Goal: Information Seeking & Learning: Learn about a topic

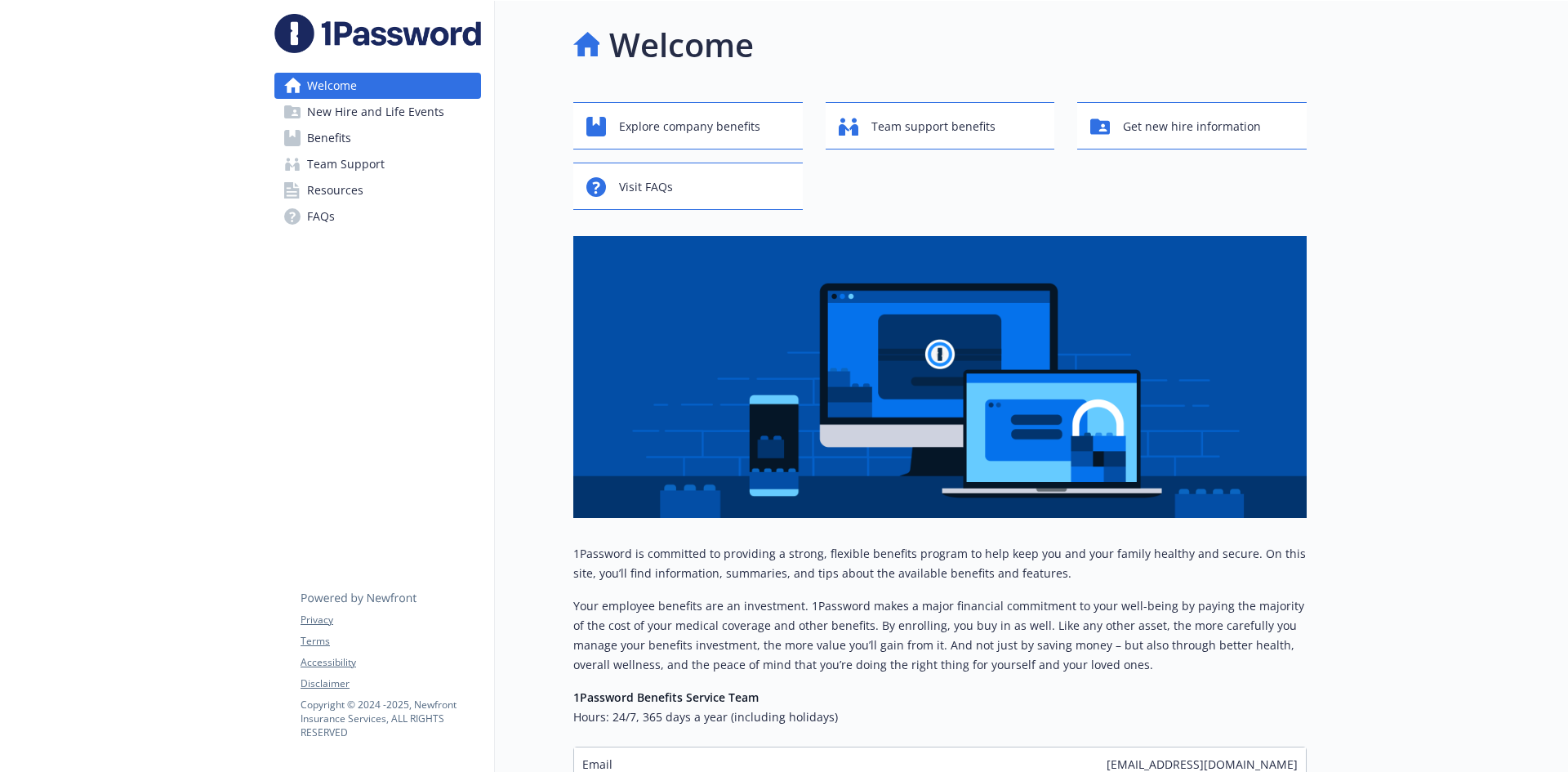
click at [361, 134] on link "Benefits" at bounding box center [378, 138] width 207 height 27
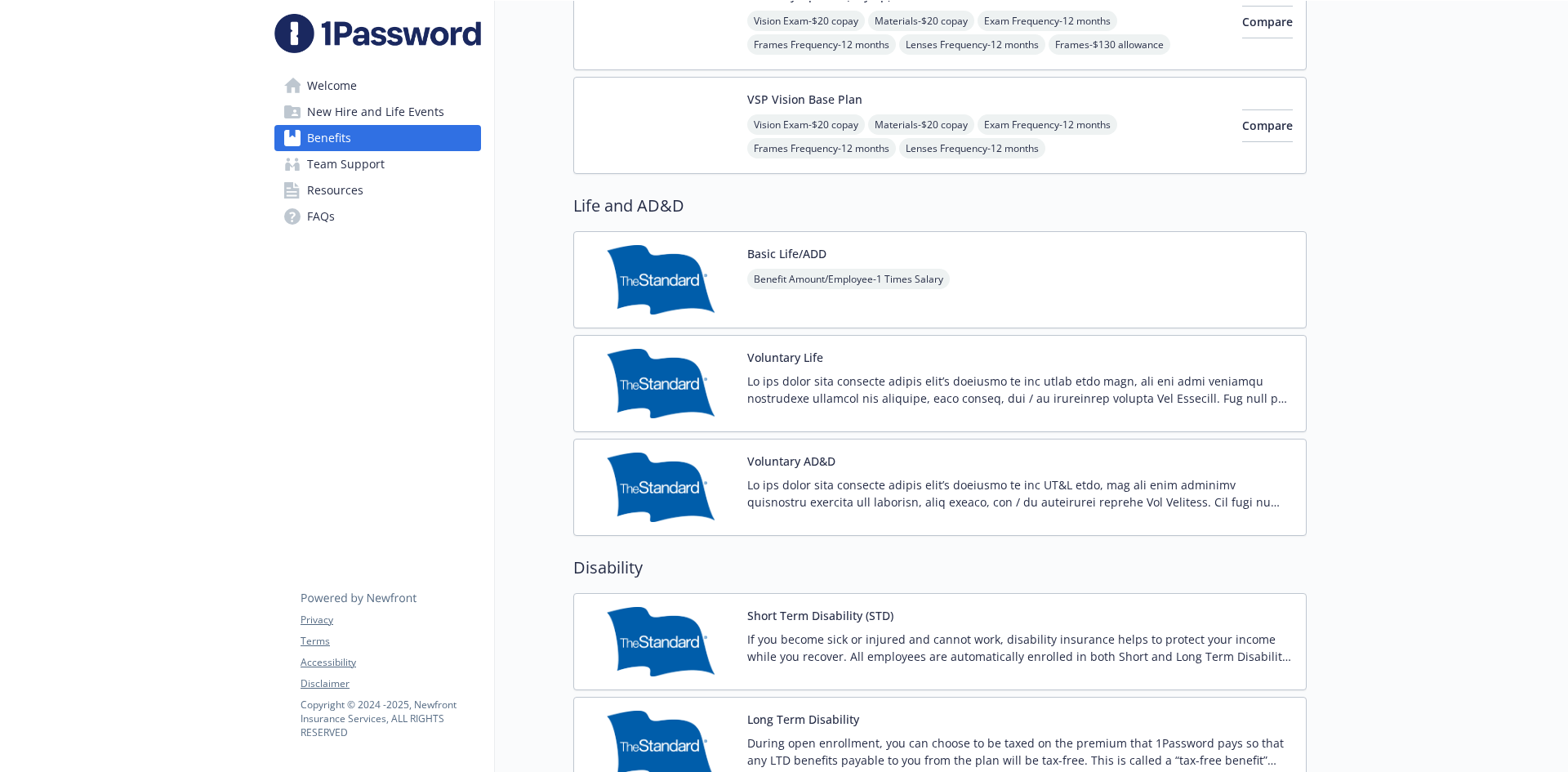
scroll to position [1062, 0]
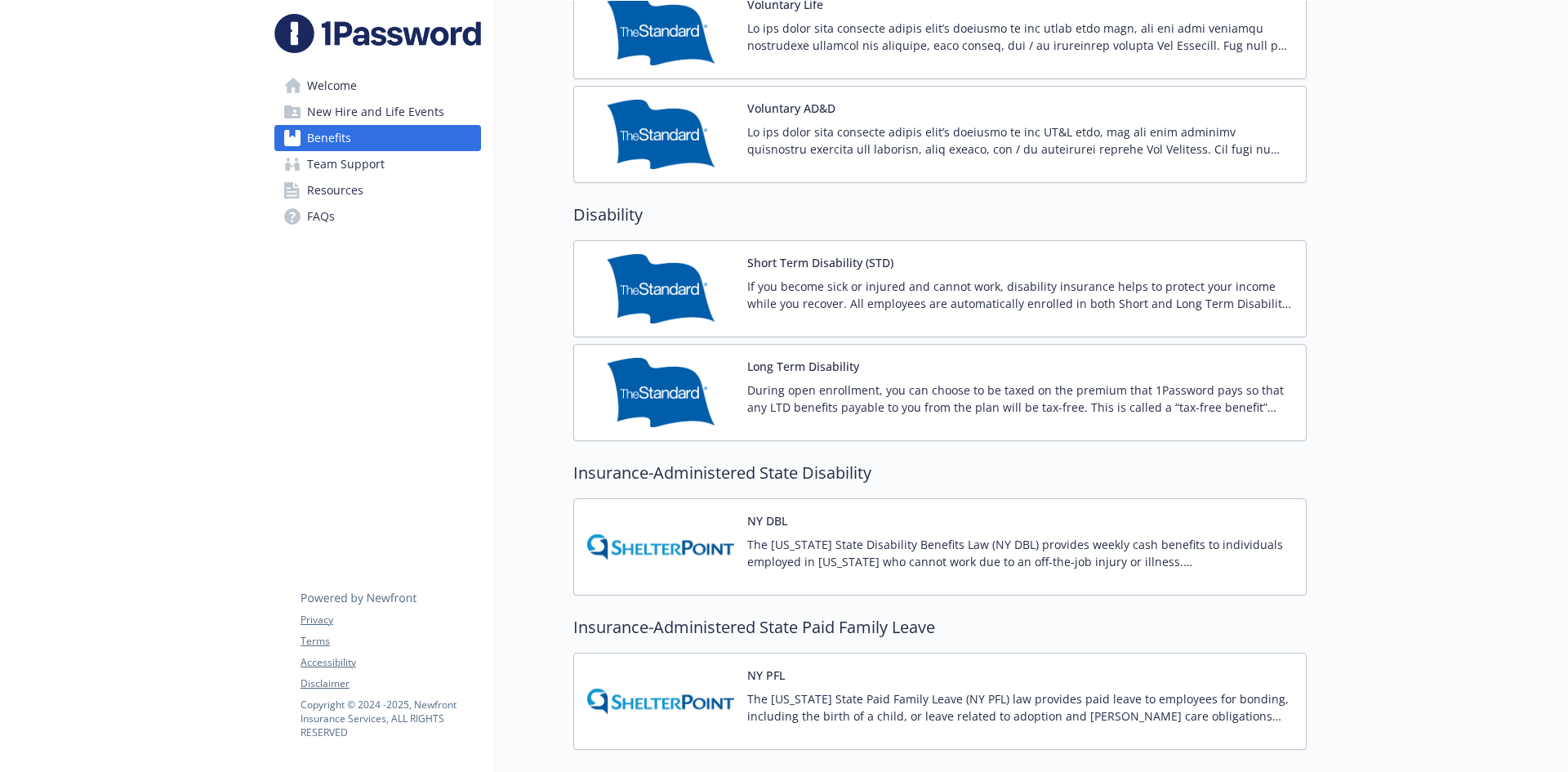
click at [835, 281] on p "If you become sick or injured and cannot work, disability insurance helps to pr…" at bounding box center [1020, 295] width 546 height 34
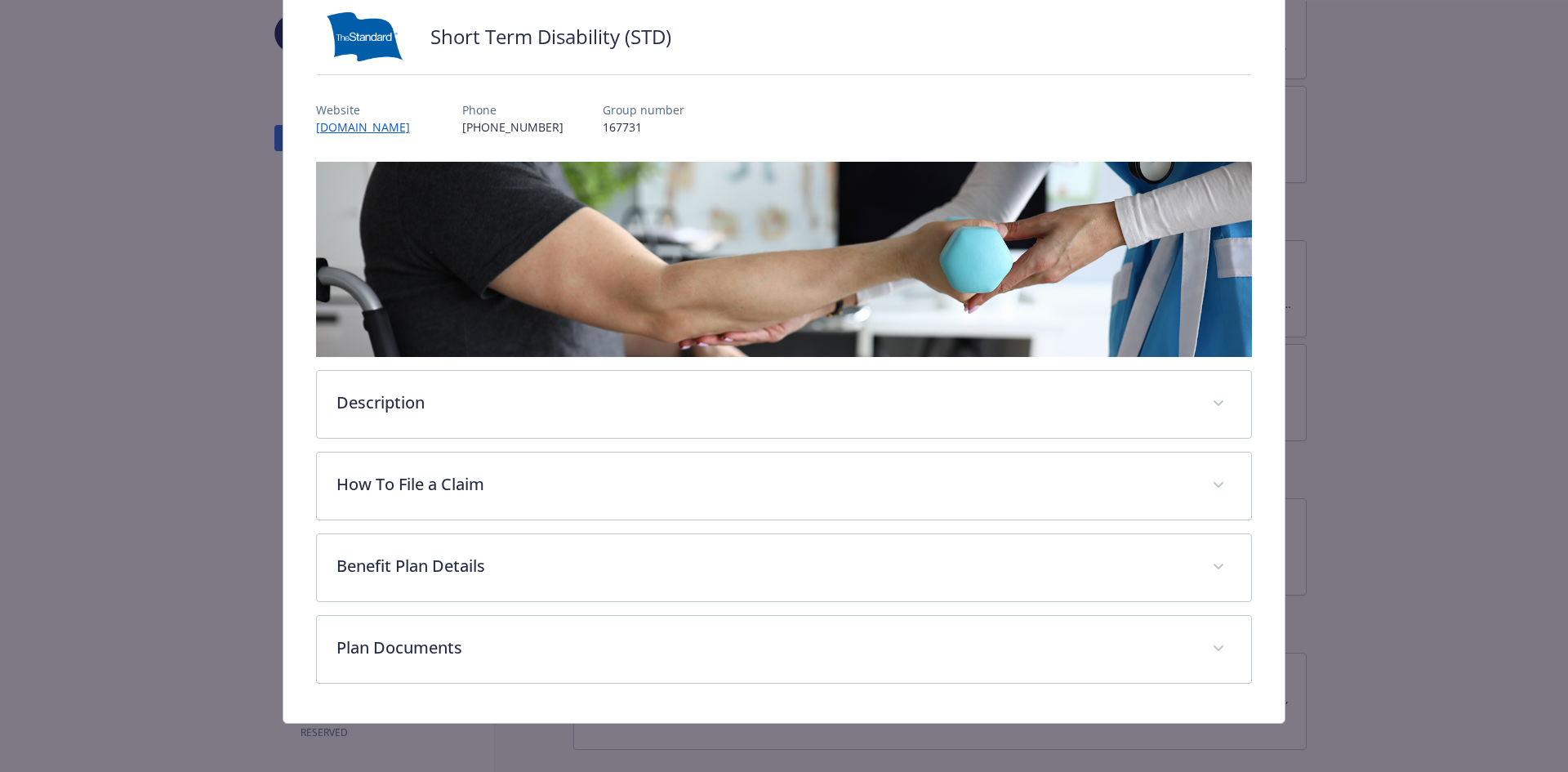
scroll to position [116, 0]
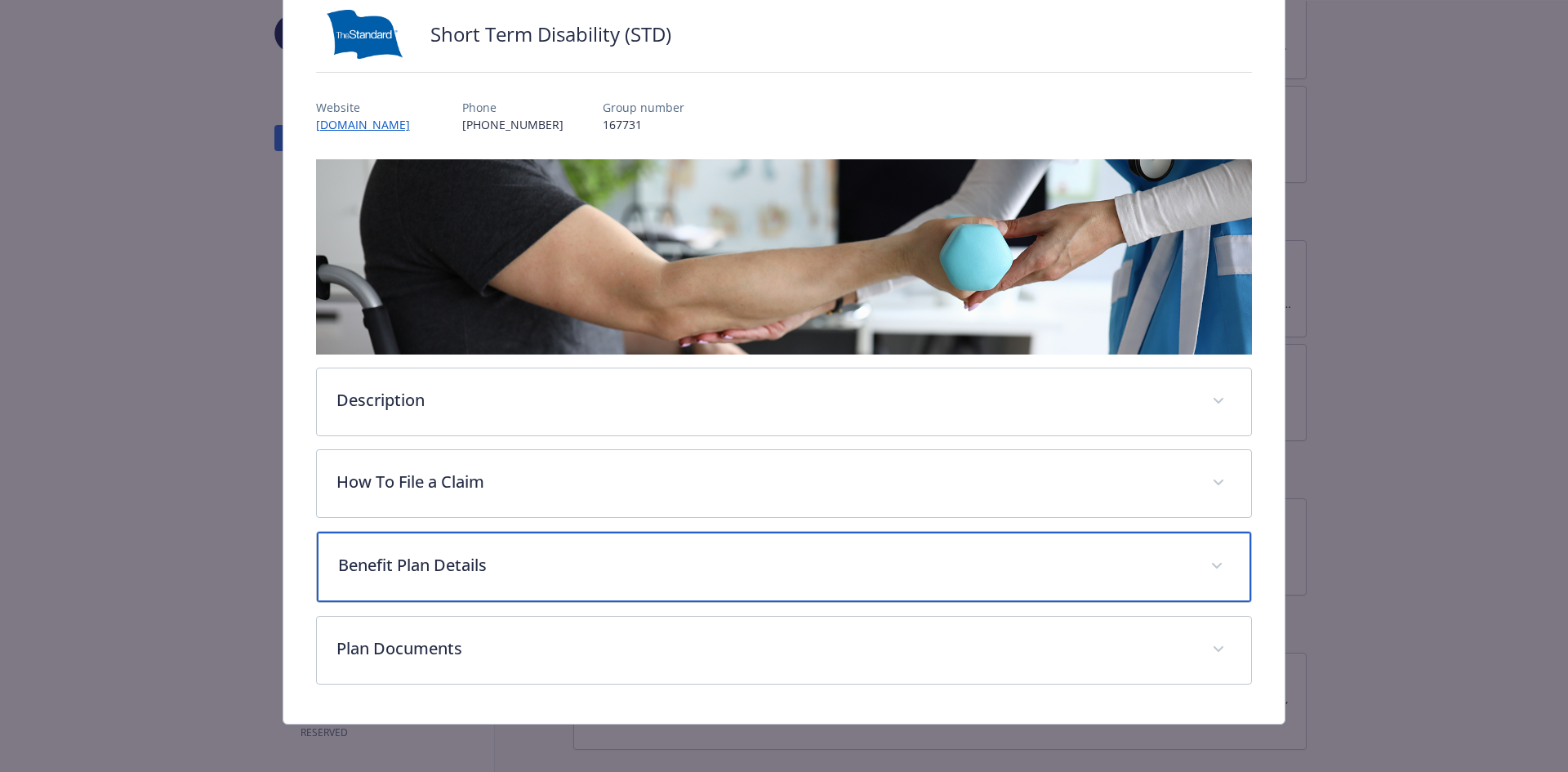
click at [444, 559] on p "Benefit Plan Details" at bounding box center [765, 565] width 853 height 25
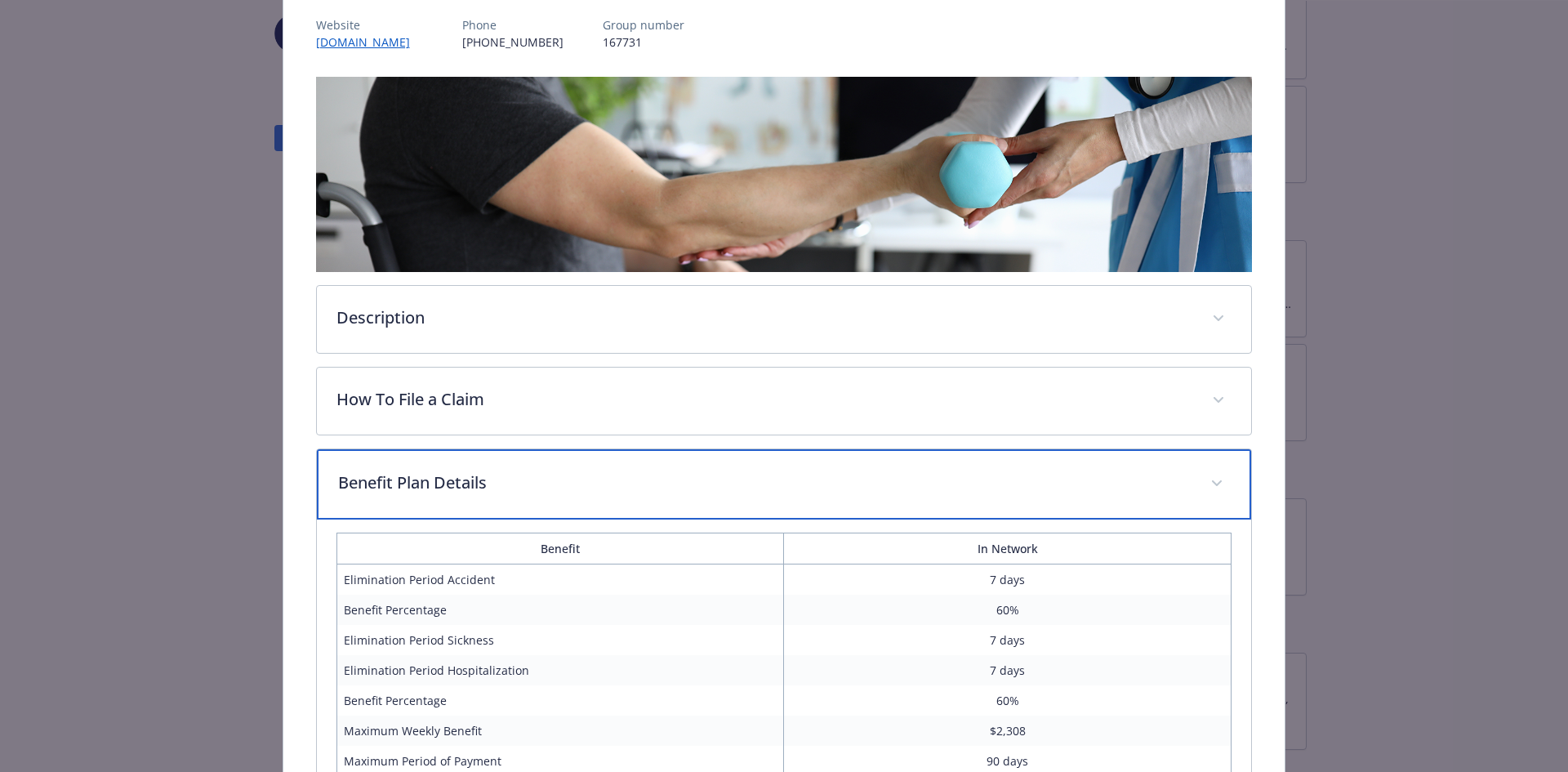
scroll to position [440, 0]
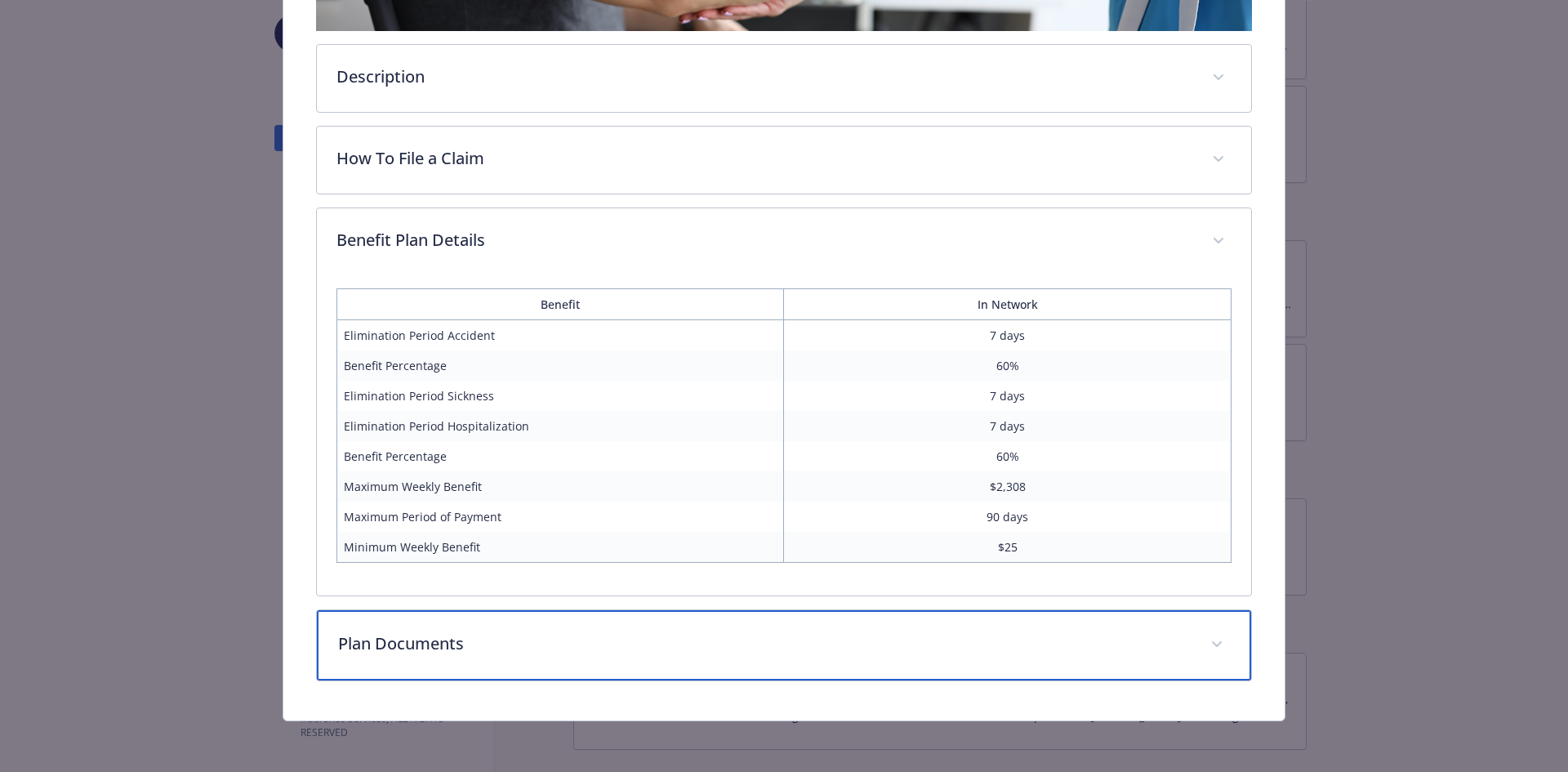
click at [462, 658] on div "Plan Documents" at bounding box center [784, 646] width 936 height 70
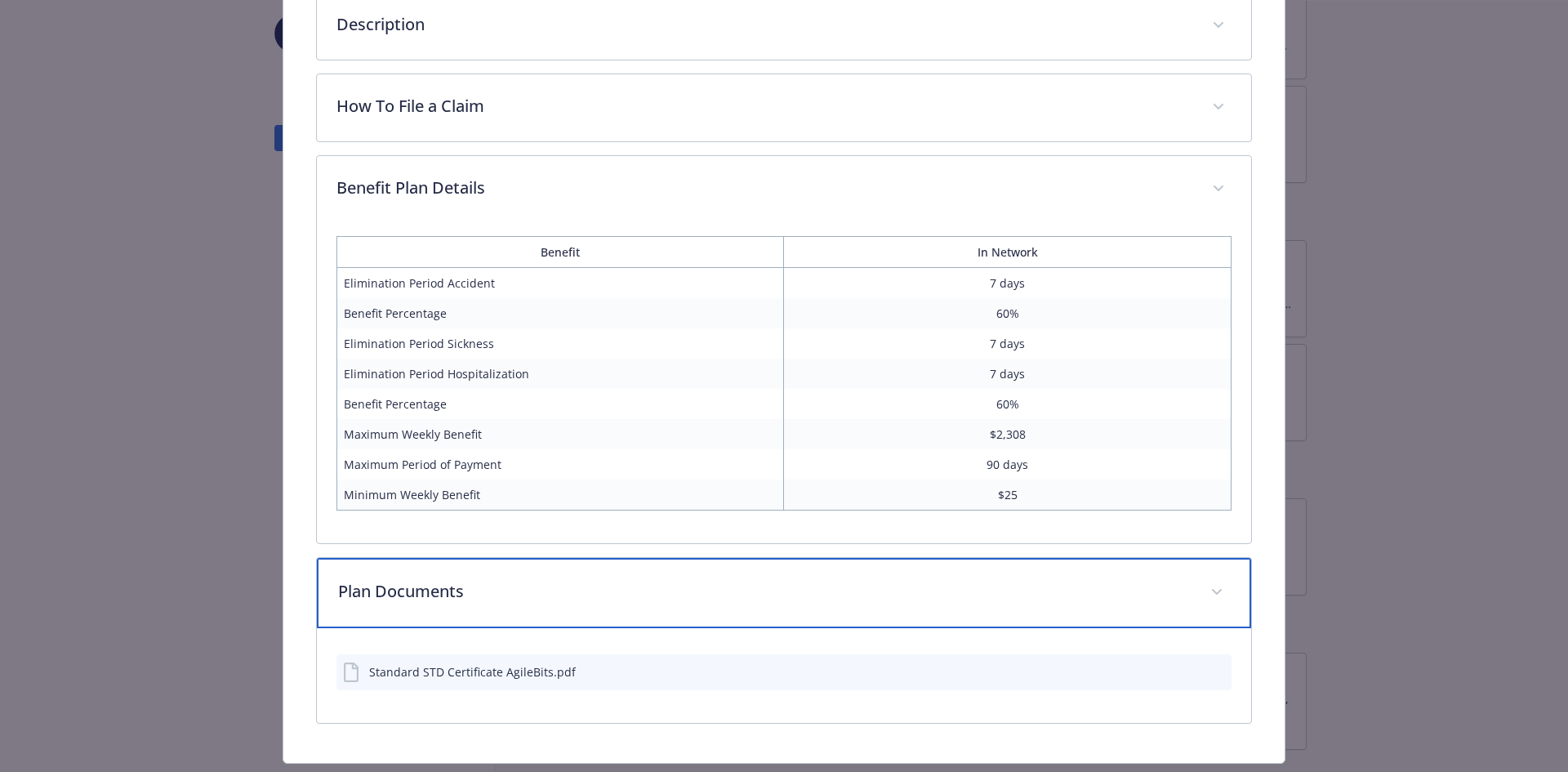
scroll to position [535, 0]
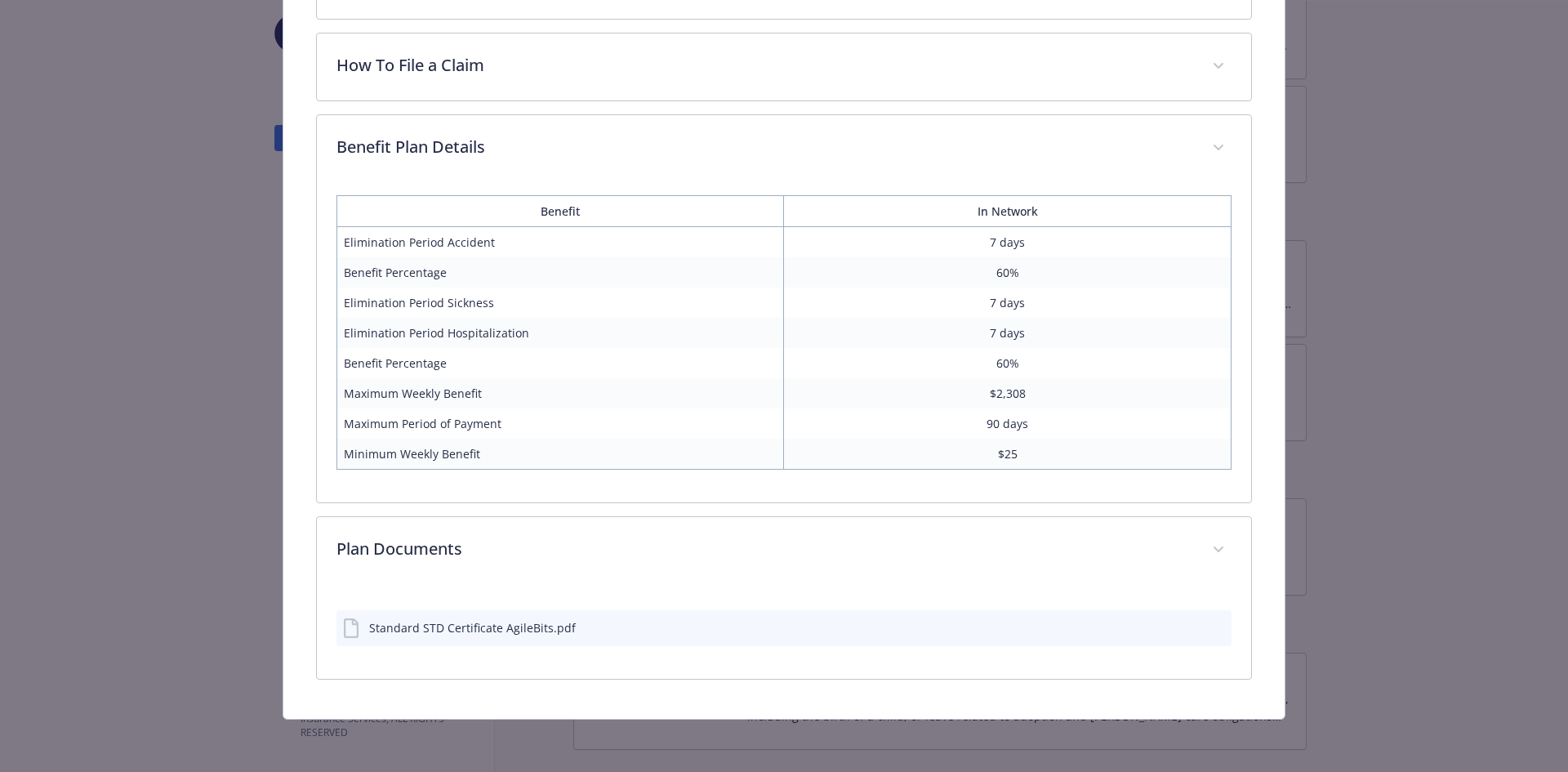
click at [1209, 626] on icon "preview file" at bounding box center [1216, 627] width 15 height 11
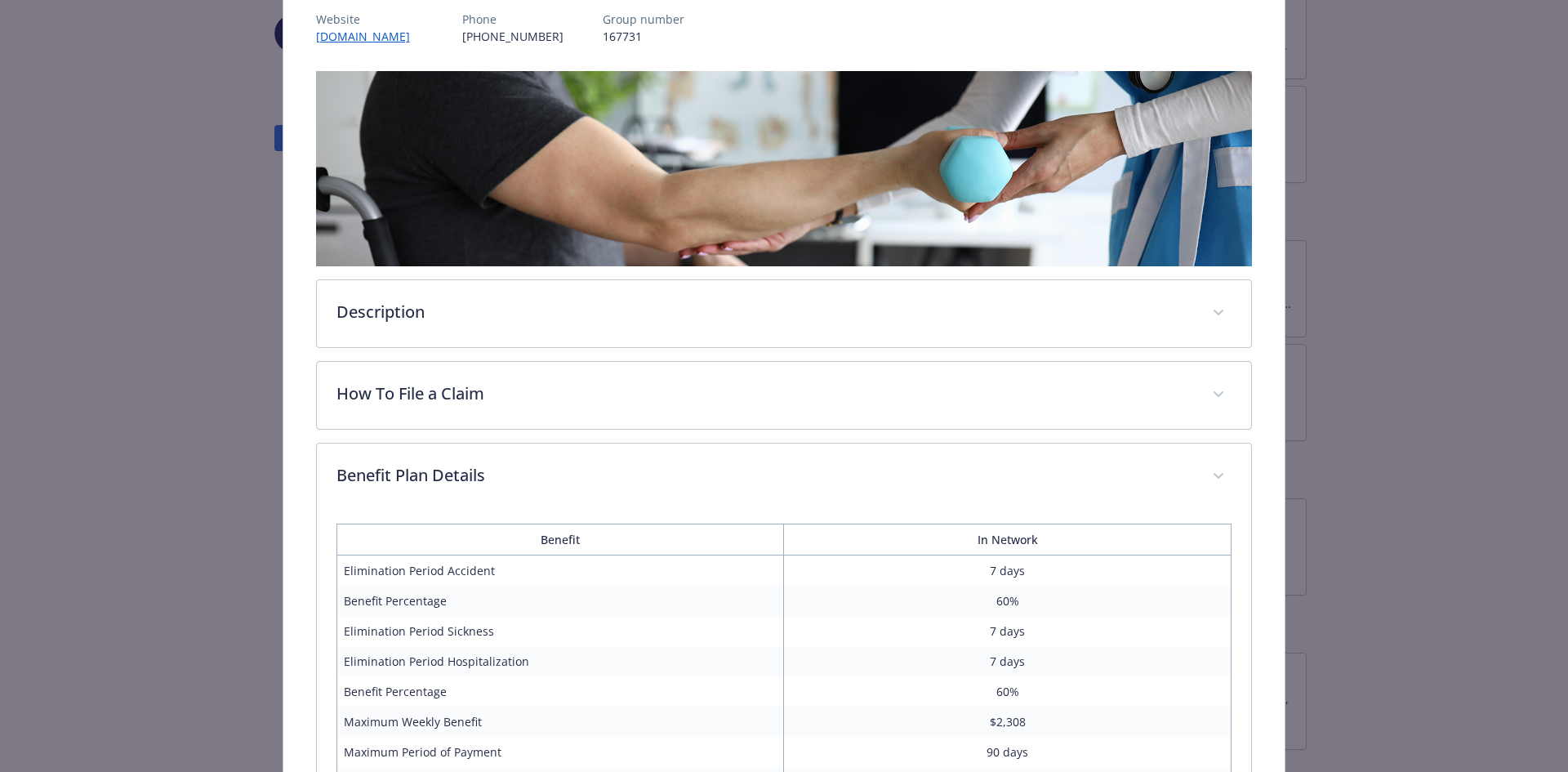
scroll to position [0, 0]
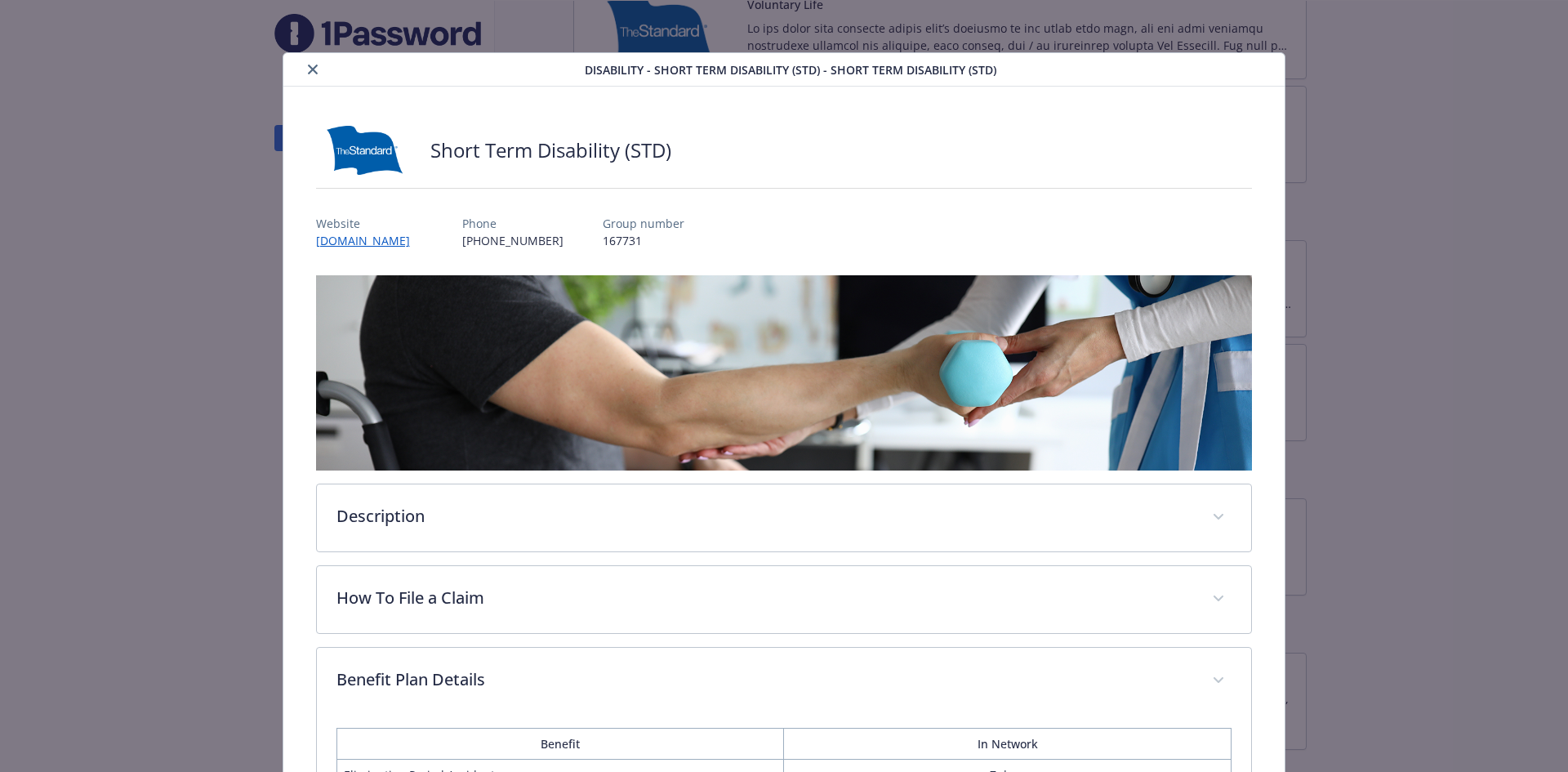
click at [309, 71] on icon "close" at bounding box center [313, 69] width 9 height 9
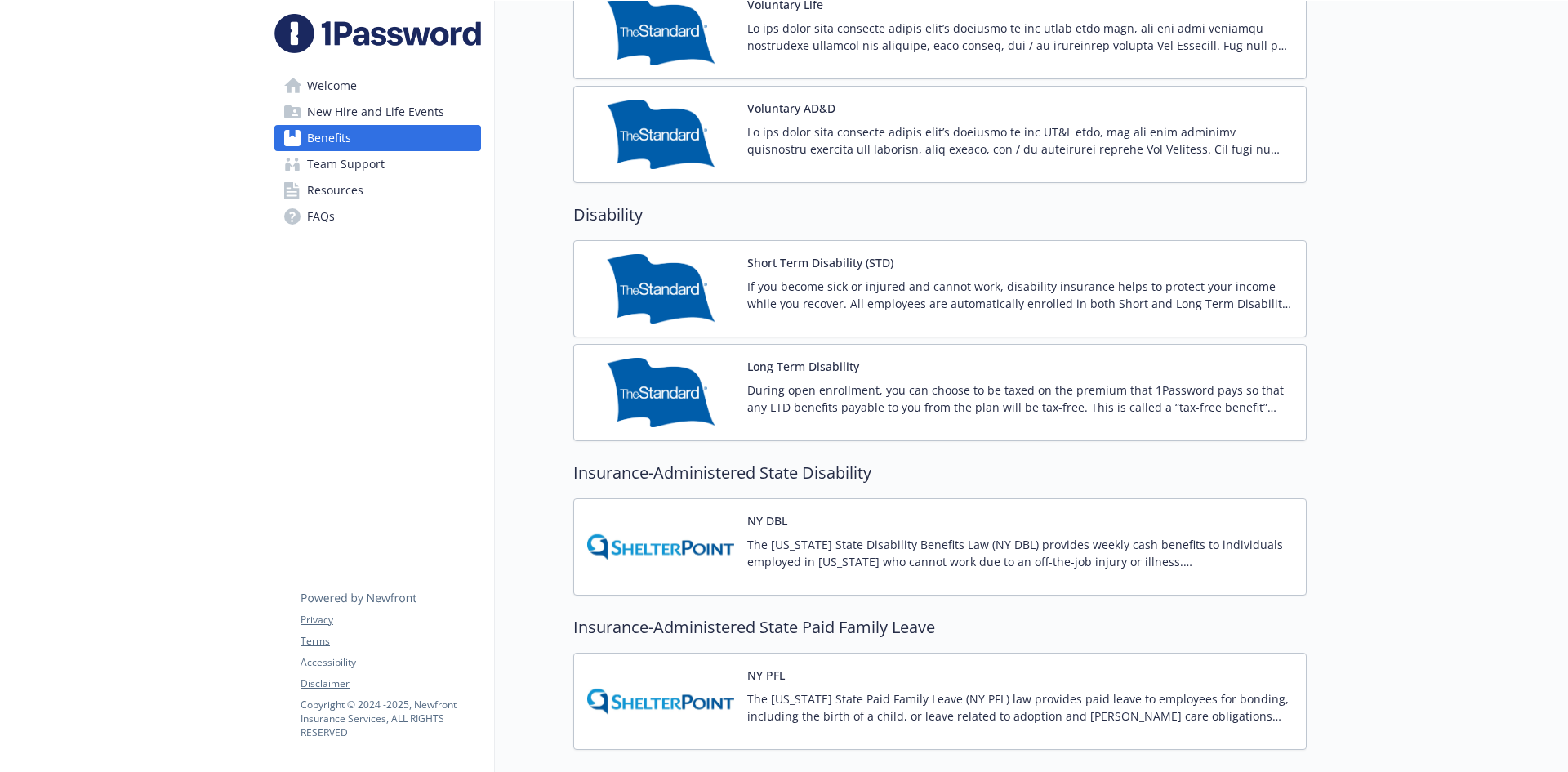
scroll to position [1471, 0]
